Goal: Find contact information: Find contact information

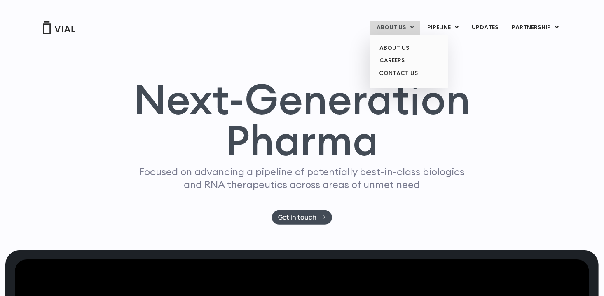
click at [408, 24] on link "ABOUT US" at bounding box center [395, 28] width 50 height 14
click at [400, 70] on link "CONTACT US" at bounding box center [409, 73] width 72 height 13
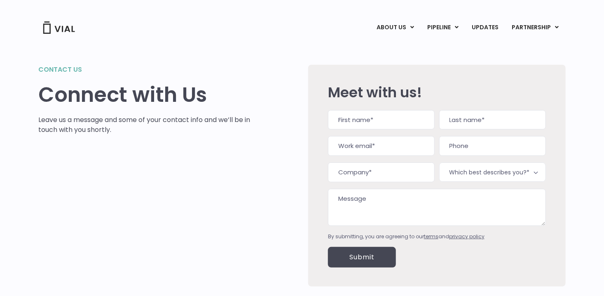
click at [59, 34] on div "ABOUT US ABOUT US CAREERS CONTACT US PIPELINE TL1A HLE PHASE 2 INHBE/ACTIVIN E …" at bounding box center [302, 28] width 528 height 14
click at [63, 28] on img at bounding box center [58, 27] width 33 height 12
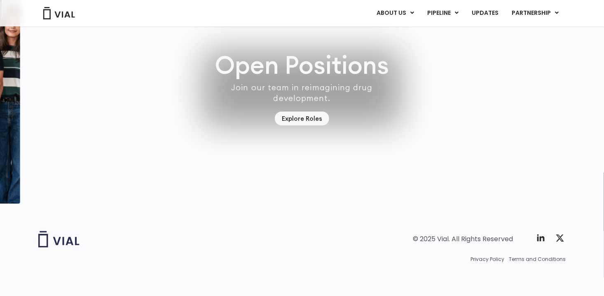
scroll to position [2364, 0]
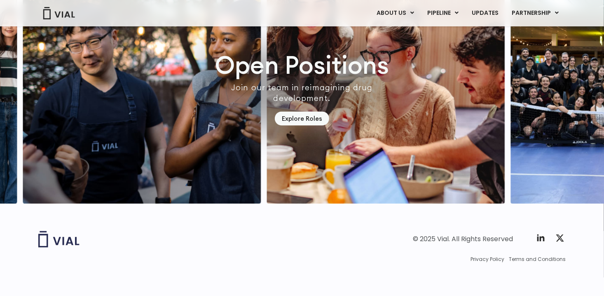
click at [46, 239] on img at bounding box center [58, 239] width 41 height 16
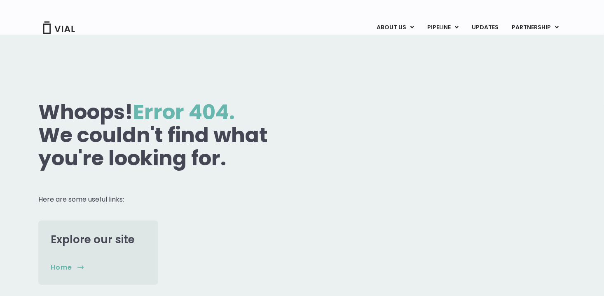
scroll to position [19, 0]
